Goal: Find contact information: Find contact information

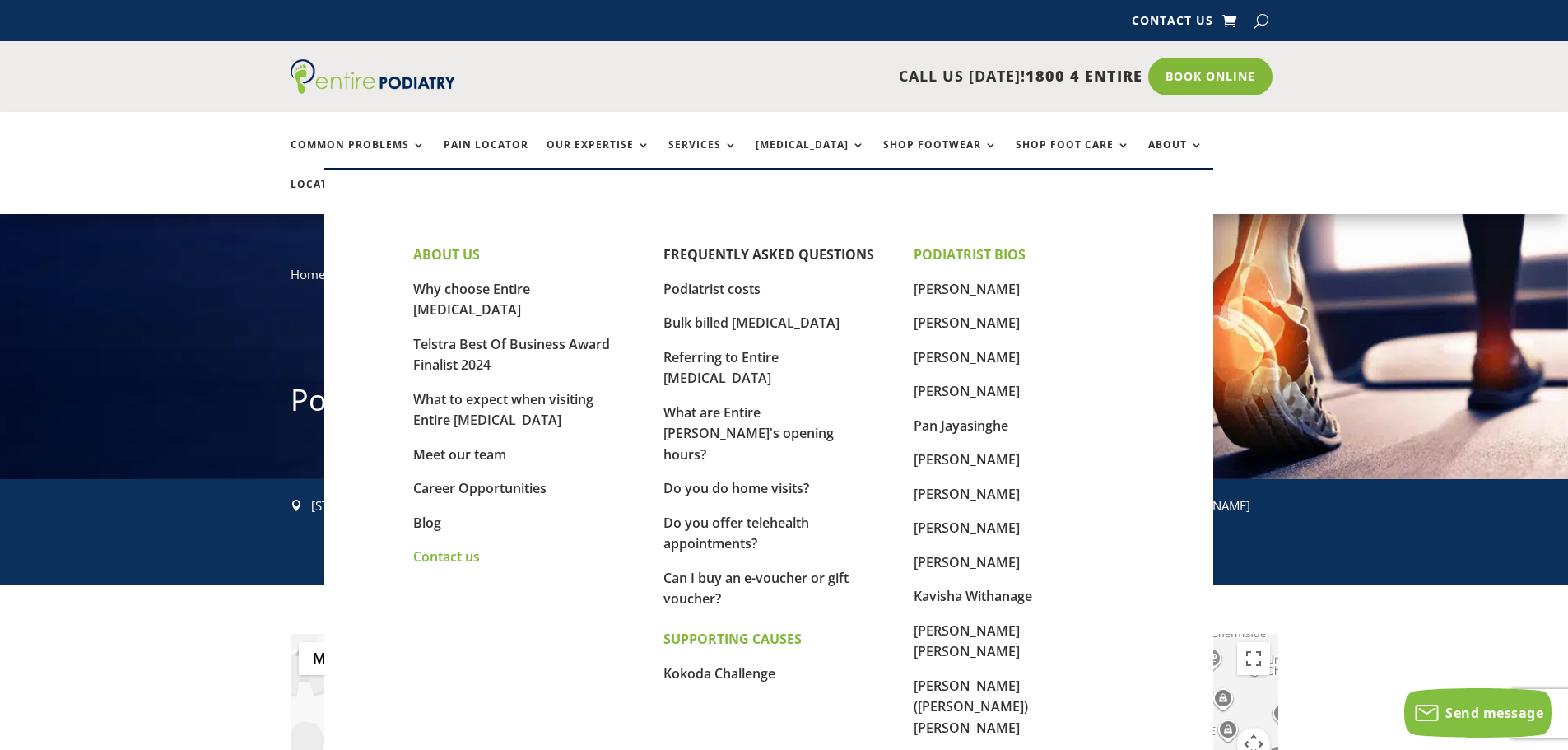
click at [447, 547] on link "Contact us" at bounding box center [446, 556] width 67 height 18
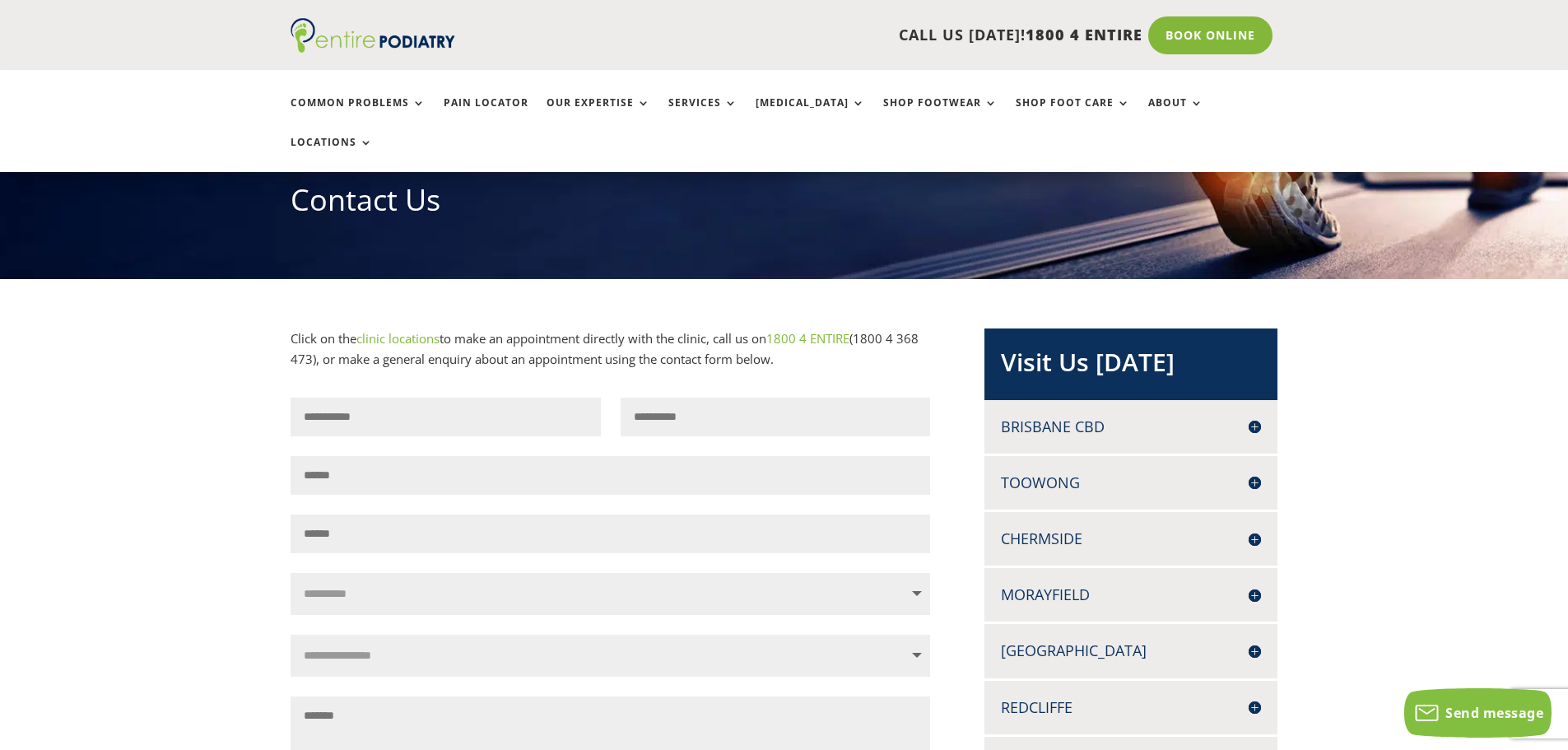
scroll to position [197, 0]
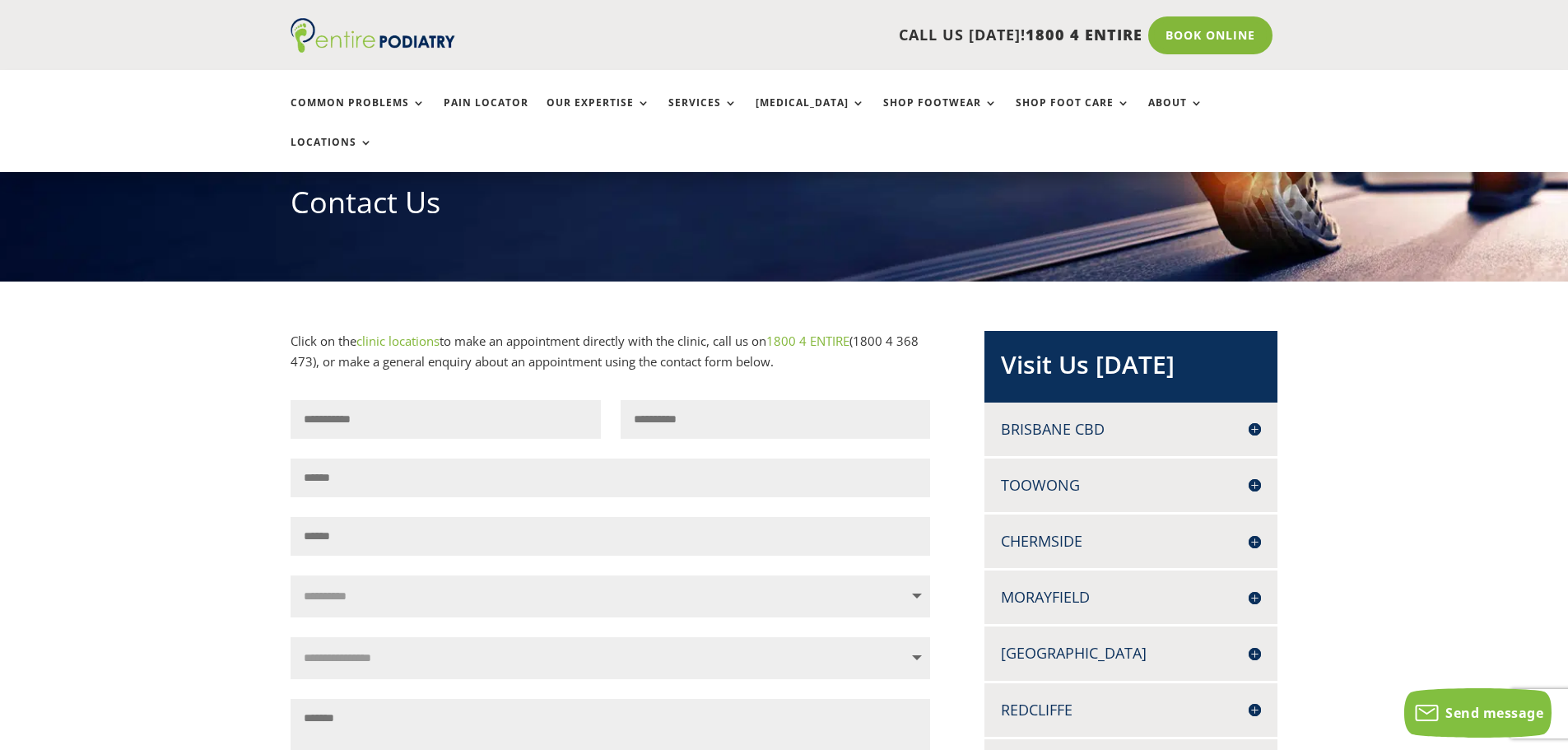
click at [1255, 419] on h4 "Brisbane CBD" at bounding box center [1131, 428] width 261 height 20
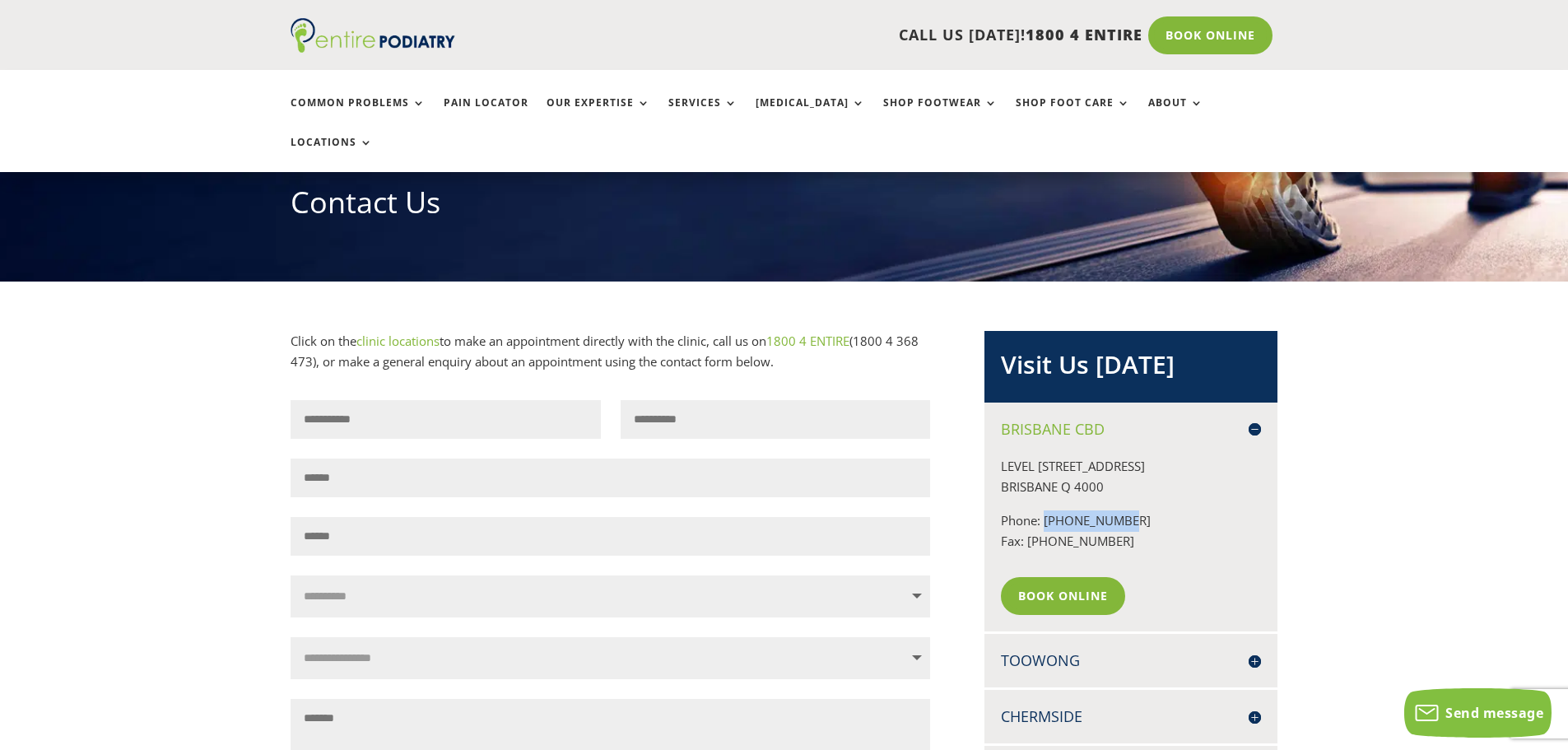
drag, startPoint x: 1047, startPoint y: 482, endPoint x: 1117, endPoint y: 475, distance: 70.3
click at [1127, 511] on p "Phone: [PHONE_NUMBER] Fax: [PHONE_NUMBER]" at bounding box center [1131, 537] width 261 height 55
copy p "07 3229 9959"
